Goal: Task Accomplishment & Management: Complete application form

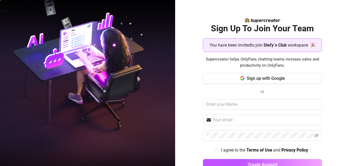
click at [266, 98] on div "Sign up with Google or I agree to the Terms of Use and Privacy Policy Create Ac…" at bounding box center [262, 124] width 119 height 102
click at [257, 103] on input "text" at bounding box center [262, 104] width 119 height 11
type input "kiar"
click at [208, 103] on input "kiar" at bounding box center [262, 104] width 119 height 11
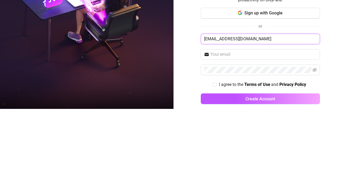
click at [219, 104] on input "kiariestacy910@gmail.com" at bounding box center [260, 104] width 119 height 11
click at [270, 103] on input "kiariestacy910@gmail.com" at bounding box center [260, 104] width 119 height 11
click at [220, 104] on input "kiariestacy910@gmail.com" at bounding box center [260, 104] width 119 height 11
click at [284, 104] on input "kiariestacy910@gmail.com" at bounding box center [260, 104] width 119 height 11
click at [219, 104] on input "kiariestacy910@gmail.com" at bounding box center [260, 104] width 119 height 11
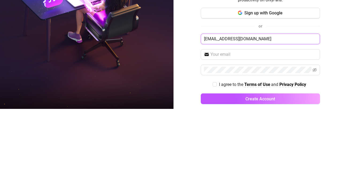
click at [266, 104] on input "kiariestacy910@gmail.com" at bounding box center [260, 104] width 119 height 11
click at [222, 102] on input "kiariestacy910@gmail.com" at bounding box center [260, 104] width 119 height 11
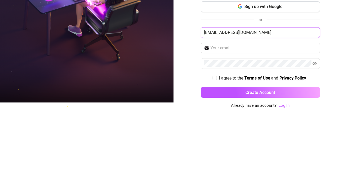
type input "stacykiarie910@gmail.com"
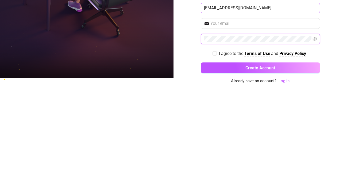
click at [312, 129] on icon "eye-invisible" at bounding box center [314, 129] width 4 height 4
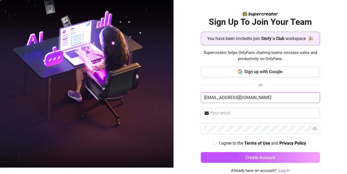
click at [213, 143] on input "I agree to the Terms of Use and Privacy Policy" at bounding box center [215, 143] width 4 height 4
checkbox input "true"
click at [295, 114] on input "text" at bounding box center [263, 113] width 106 height 6
click at [250, 109] on span at bounding box center [260, 113] width 119 height 11
click at [256, 114] on input "text" at bounding box center [263, 113] width 106 height 6
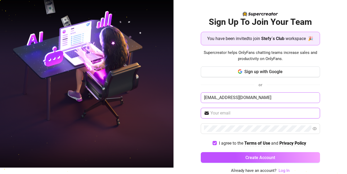
click at [256, 114] on input "text" at bounding box center [263, 113] width 106 height 6
click at [240, 112] on input "text" at bounding box center [263, 113] width 106 height 6
click at [235, 113] on input "text" at bounding box center [263, 113] width 106 height 6
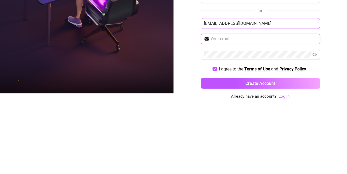
click at [224, 114] on input "text" at bounding box center [263, 113] width 106 height 6
type input "stacykiarie910@gmail.com"
click at [263, 98] on input "stacykiarie910@gmail.com" at bounding box center [260, 97] width 119 height 11
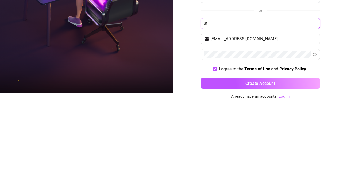
type input "s"
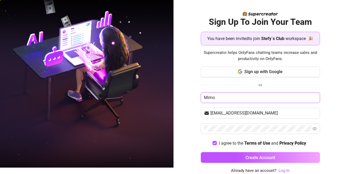
type input "Mimo"
click at [294, 159] on button "Create Account" at bounding box center [260, 157] width 119 height 11
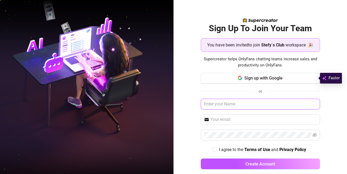
click at [237, 104] on input "text" at bounding box center [260, 104] width 119 height 11
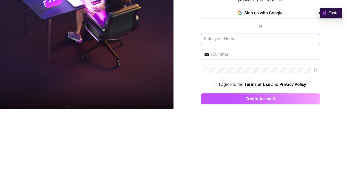
click at [222, 104] on input "text" at bounding box center [260, 104] width 119 height 11
type input "Mimo"
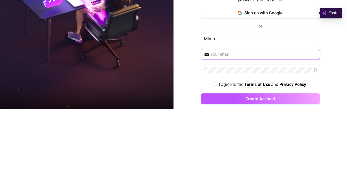
click at [249, 120] on input "text" at bounding box center [263, 120] width 106 height 6
type input "stacykiarie910@gmail.com"
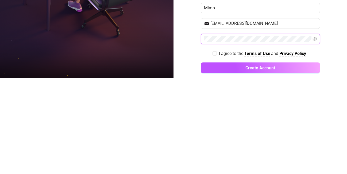
click at [312, 136] on icon "eye-invisible" at bounding box center [314, 135] width 4 height 4
click at [330, 155] on div "Sign Up To Join Your Team You have been invited to join Stefy´s Club workspace …" at bounding box center [259, 87] width 173 height 174
click at [285, 163] on button "Create Account" at bounding box center [260, 164] width 119 height 11
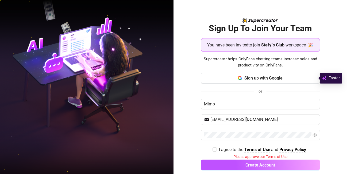
click at [213, 149] on input "I agree to the Terms of Use and Privacy Policy" at bounding box center [215, 150] width 4 height 4
checkbox input "true"
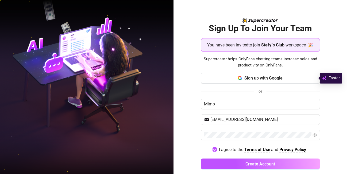
click at [287, 164] on button "Create Account" at bounding box center [260, 164] width 119 height 11
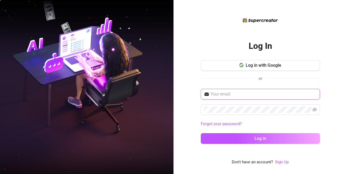
click at [263, 93] on input "text" at bounding box center [263, 94] width 106 height 6
type input "stacykiarie910@gmail.com"
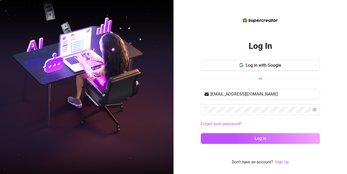
click at [295, 84] on div "Log in with Google or" at bounding box center [260, 73] width 119 height 26
click at [303, 75] on div "Log in with Google or" at bounding box center [260, 73] width 119 height 26
click at [322, 80] on div "Log In Log in with Google or stacykiarie910@gmail.com Forgot your password? Log…" at bounding box center [259, 87] width 173 height 174
click at [334, 86] on div "Log In Log in with Google or stacykiarie910@gmail.com Forgot your password? Log…" at bounding box center [259, 87] width 173 height 174
click at [315, 110] on icon "eye-invisible" at bounding box center [314, 110] width 4 height 4
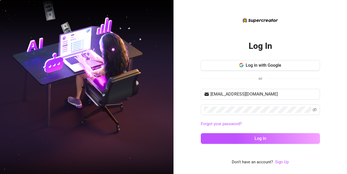
click at [337, 83] on div "Log In Log in with Google or stacykiarie910@gmail.com Forgot your password? Log…" at bounding box center [259, 87] width 173 height 174
click at [337, 79] on div "Log In Log in with Google or stacykiarie910@gmail.com Forgot your password? Log…" at bounding box center [259, 87] width 173 height 174
click at [335, 75] on div "Log In Log in with Google or stacykiarie910@gmail.com Forgot your password? Log…" at bounding box center [259, 87] width 173 height 174
click at [321, 47] on div "Log In Log in with Google or stacykiarie910@gmail.com Forgot your password? Log…" at bounding box center [259, 87] width 173 height 174
click at [315, 41] on div "Log In Log in with Google or stacykiarie910@gmail.com Forgot your password? Log…" at bounding box center [260, 91] width 119 height 115
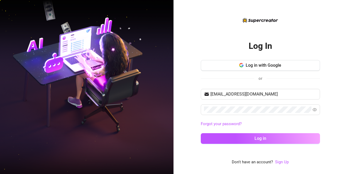
click at [325, 38] on div "Log In Log in with Google or stacykiarie910@gmail.com Forgot your password? Log…" at bounding box center [259, 87] width 173 height 174
click at [331, 43] on div "Log In Log in with Google or stacykiarie910@gmail.com Forgot your password? Log…" at bounding box center [259, 87] width 173 height 174
click at [323, 76] on div "Log In Log in with Google or stacykiarie910@gmail.com Forgot your password? Log…" at bounding box center [259, 87] width 173 height 174
click at [329, 73] on div "Log In Log in with Google or stacykiarie910@gmail.com Forgot your password? Log…" at bounding box center [259, 87] width 173 height 174
click at [329, 72] on div "Log In Log in with Google or stacykiarie910@gmail.com Forgot your password? Log…" at bounding box center [259, 87] width 173 height 174
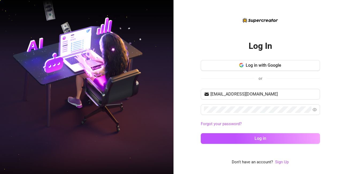
click at [280, 141] on button "Log in" at bounding box center [260, 138] width 119 height 11
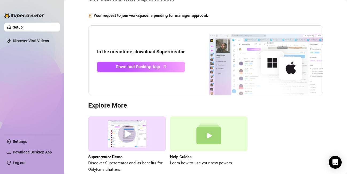
scroll to position [33, 0]
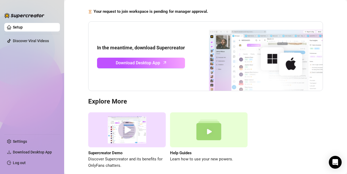
click at [161, 62] on link "Download Desktop App" at bounding box center [141, 63] width 88 height 11
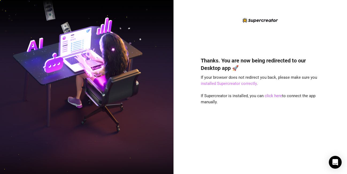
click at [226, 84] on link "installed Supercreator correctly" at bounding box center [229, 83] width 56 height 5
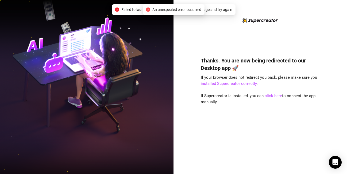
click at [189, 12] on span "An unexpected error occurred" at bounding box center [176, 10] width 49 height 6
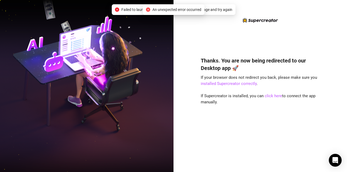
click at [181, 14] on div "An unexpected error occurred" at bounding box center [174, 9] width 62 height 11
click at [146, 11] on icon "close-circle" at bounding box center [148, 9] width 4 height 4
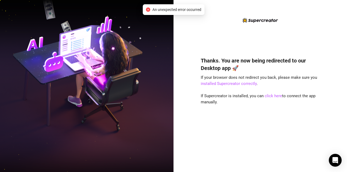
click at [150, 12] on div "An unexpected error occurred" at bounding box center [173, 10] width 55 height 6
click at [148, 9] on icon "close-circle" at bounding box center [148, 9] width 4 height 4
click at [249, 84] on link "installed Supercreator correctly" at bounding box center [229, 83] width 56 height 5
